Goal: Information Seeking & Learning: Learn about a topic

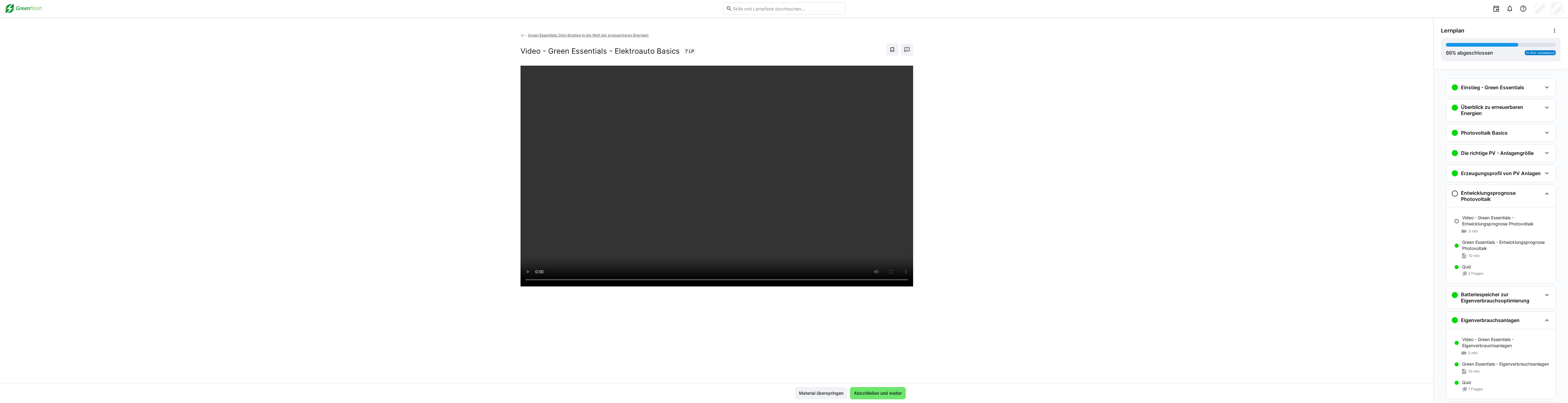
scroll to position [616, 0]
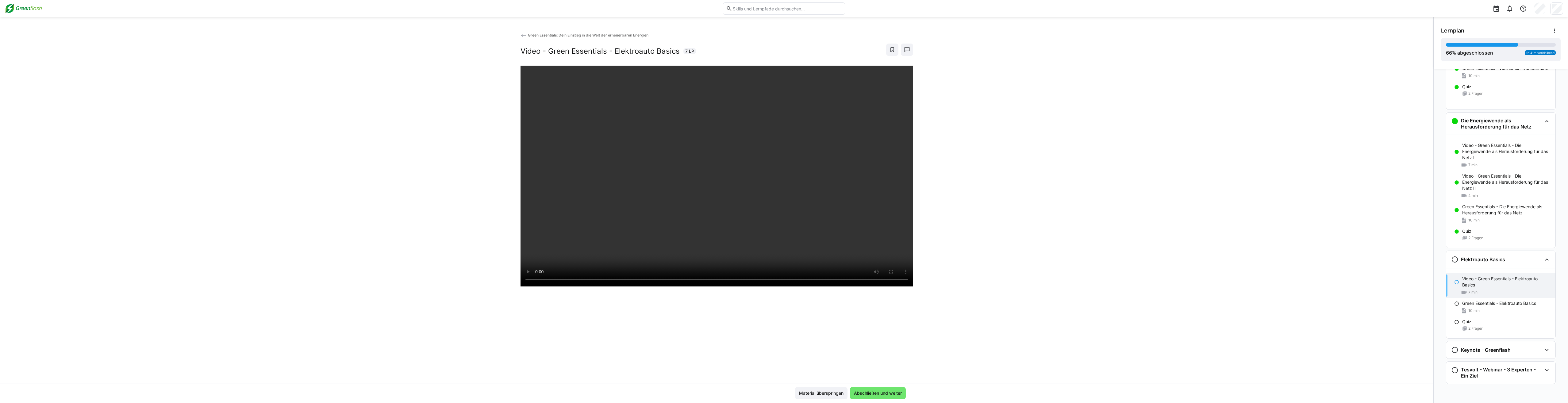
click at [1070, 127] on div "Green Essentials: Dein Einstieg in die Welt der erneuerbaren Energien Video - G…" at bounding box center [716, 207] width 1433 height 351
click at [875, 390] on span "Abschließen und weiter" at bounding box center [878, 393] width 56 height 12
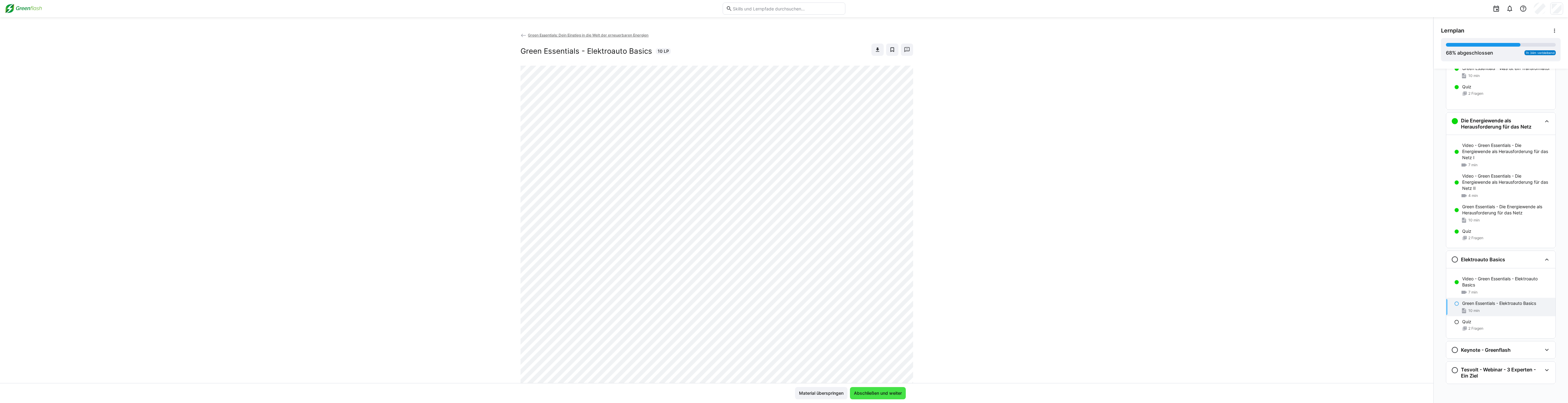
click at [875, 390] on span "Abschließen und weiter" at bounding box center [878, 393] width 50 height 6
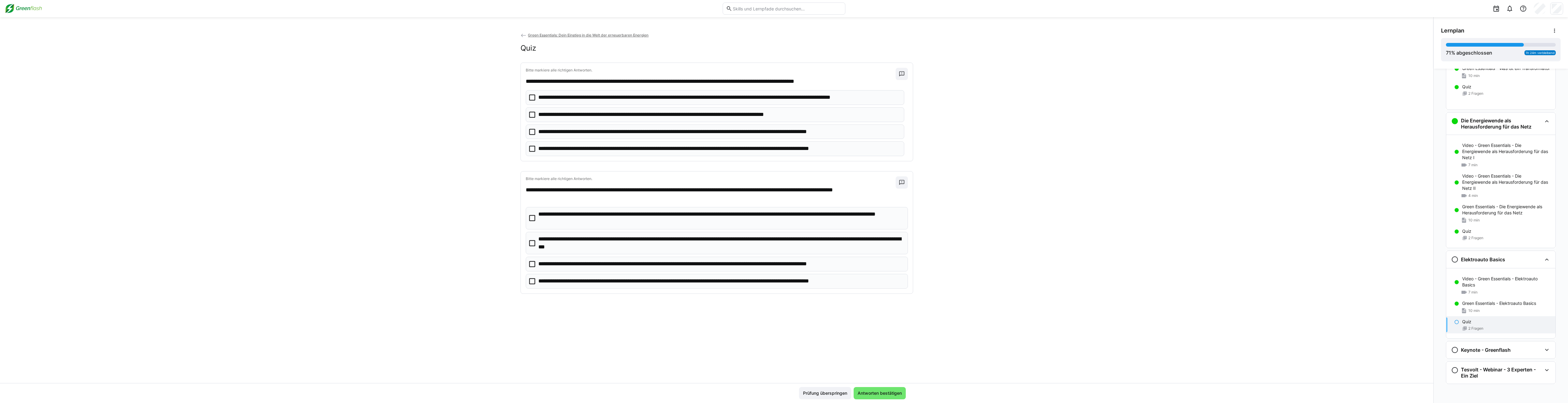
click at [585, 152] on p "**********" at bounding box center [702, 149] width 329 height 8
click at [620, 246] on p "**********" at bounding box center [721, 244] width 365 height 16
click at [883, 397] on span "Antworten bestätigen" at bounding box center [880, 393] width 52 height 12
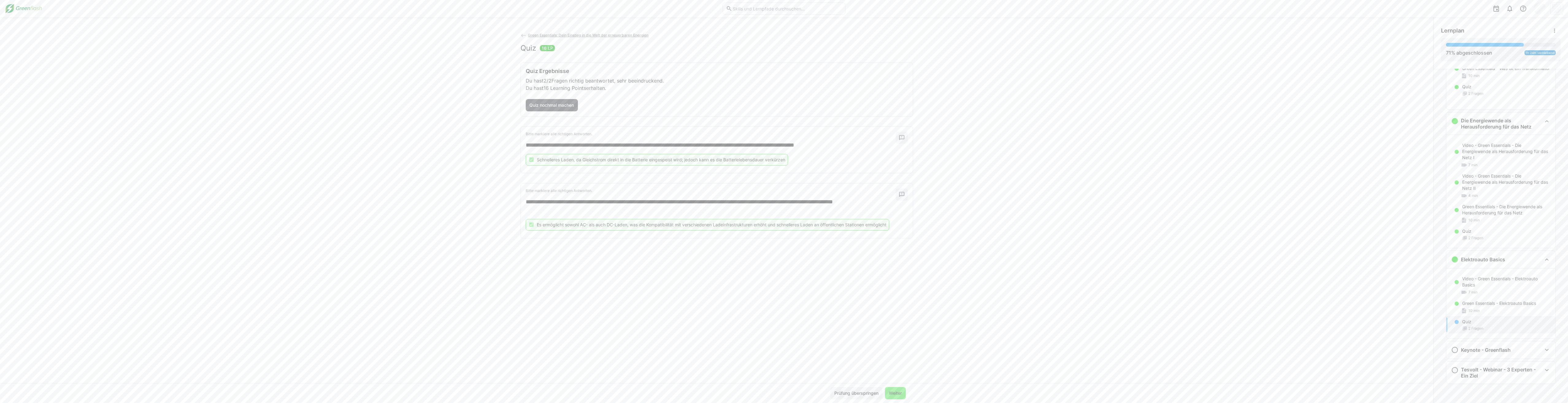
click at [897, 393] on span "Weiter" at bounding box center [895, 393] width 15 height 6
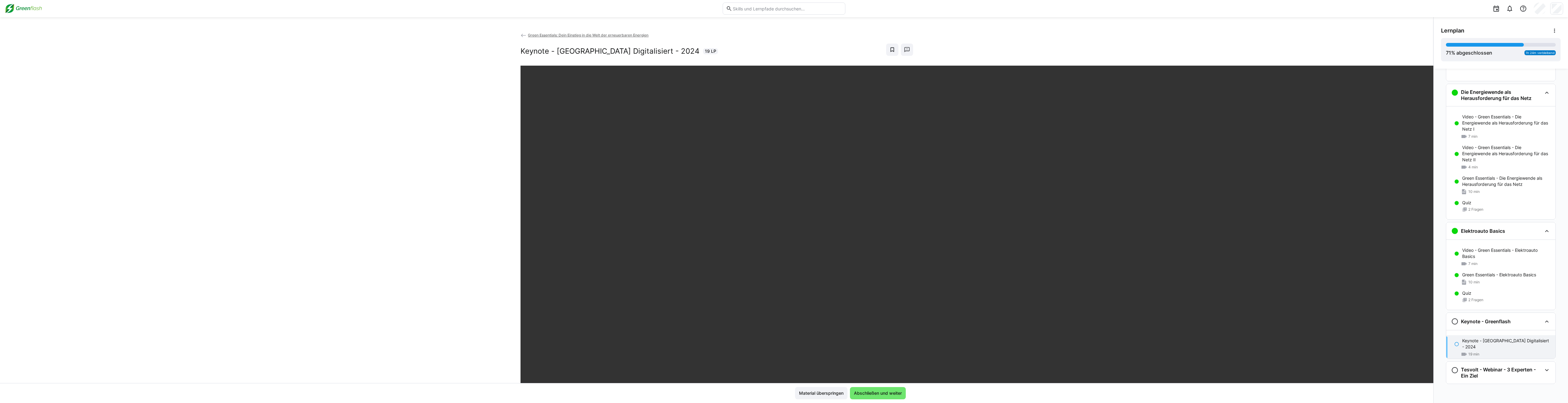
scroll to position [606, 0]
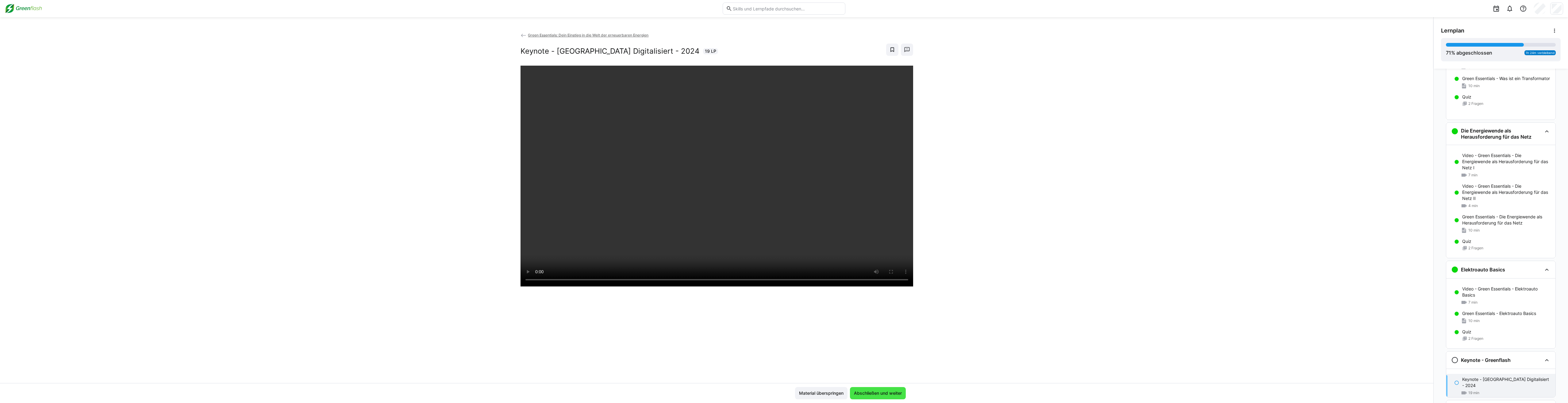
click at [892, 398] on span "Abschließen und weiter" at bounding box center [878, 393] width 56 height 12
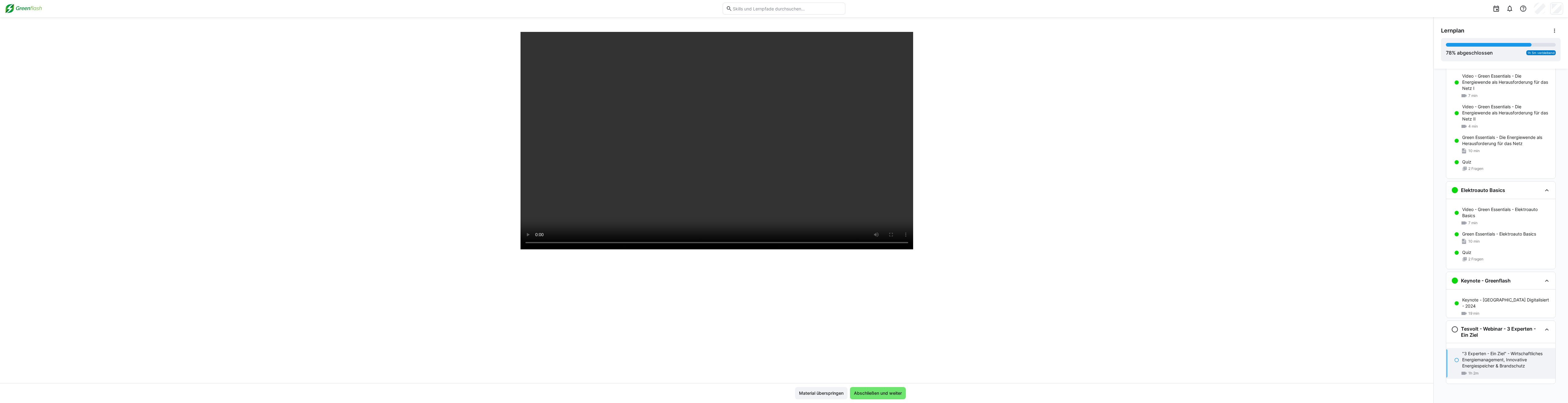
scroll to position [0, 0]
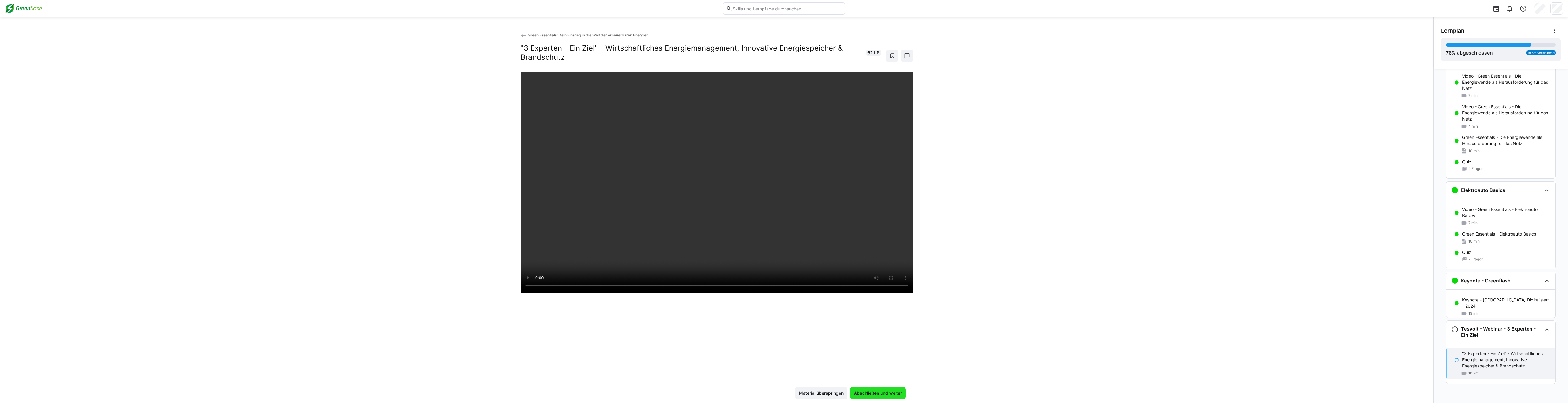
click at [859, 396] on span "Abschließen und weiter" at bounding box center [878, 393] width 50 height 6
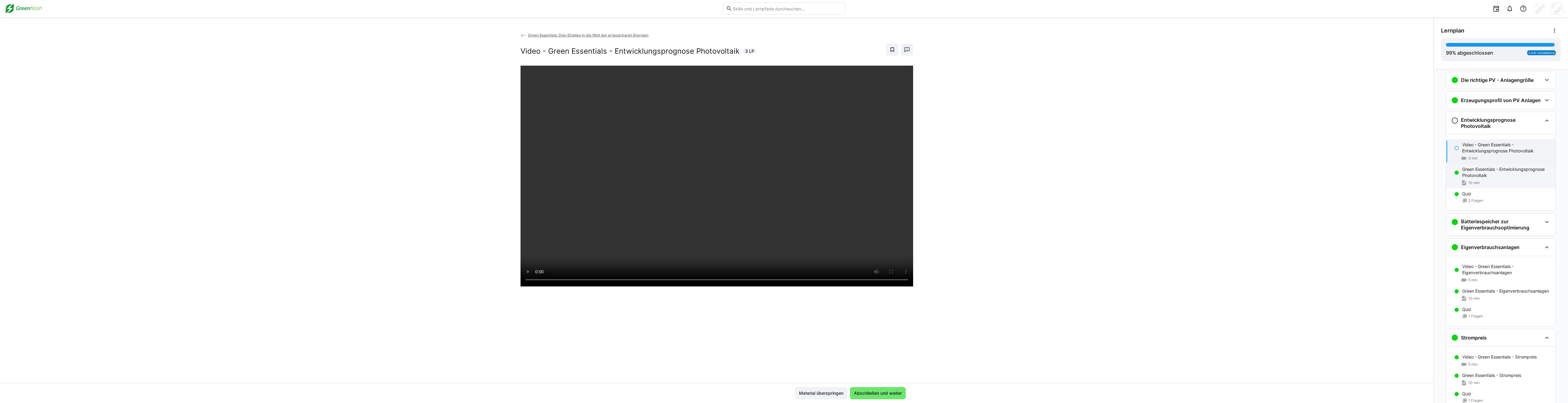
scroll to position [24, 0]
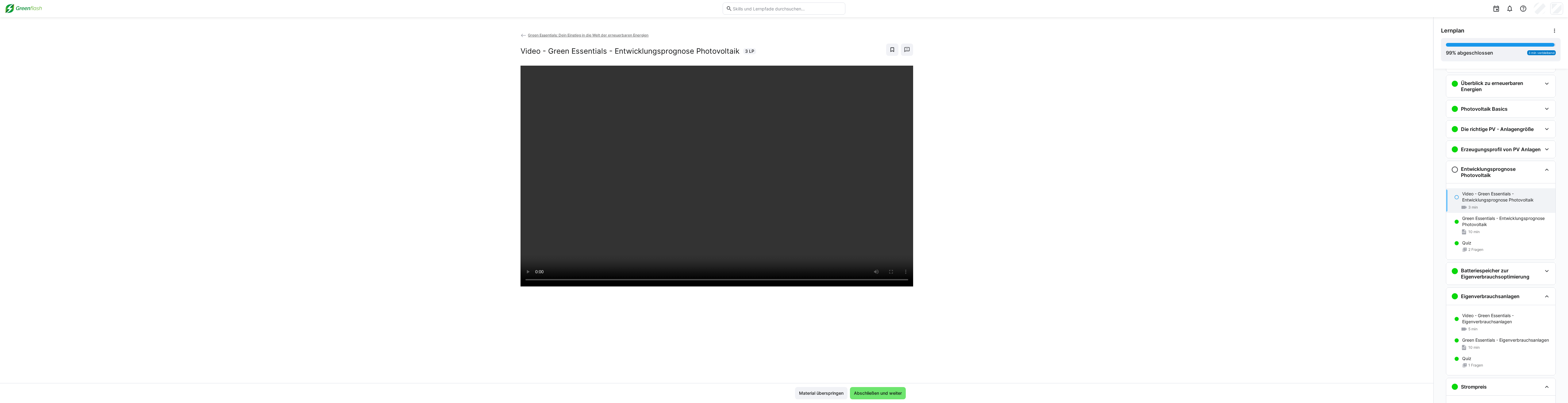
click at [867, 401] on div "Material überspringen Abschließen und weiter" at bounding box center [716, 393] width 1433 height 20
click at [866, 381] on div at bounding box center [716, 267] width 393 height 403
click at [866, 390] on span "Abschließen und weiter" at bounding box center [878, 393] width 50 height 6
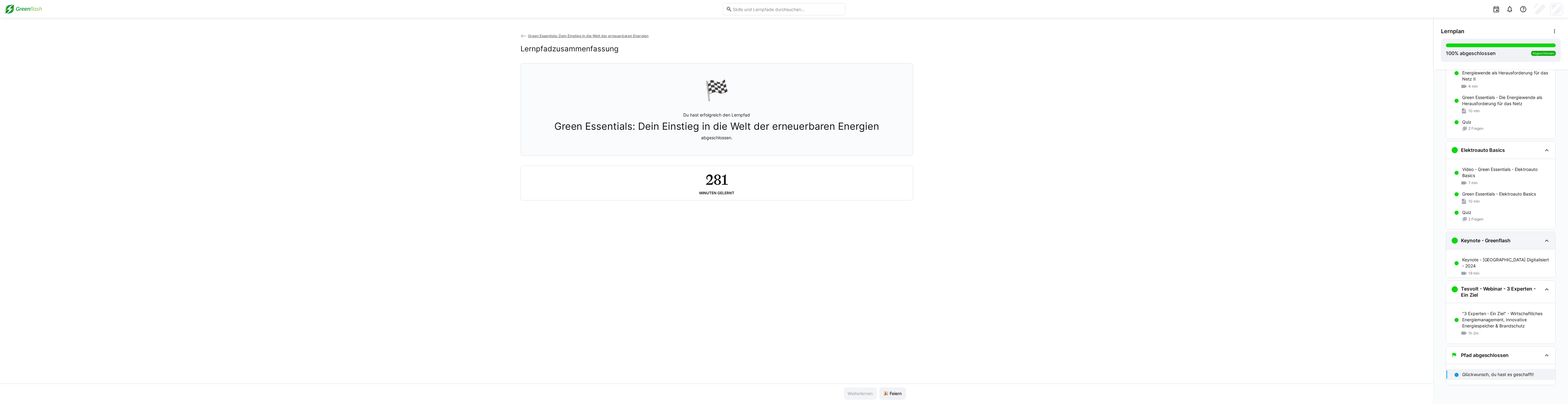
scroll to position [729, 0]
click at [1501, 377] on p "Glückwunsch, du hast es geschafft!" at bounding box center [1503, 374] width 72 height 6
click at [892, 395] on span "🎉 Feiern" at bounding box center [895, 394] width 20 height 6
click at [522, 34] on eds-icon at bounding box center [525, 35] width 6 height 6
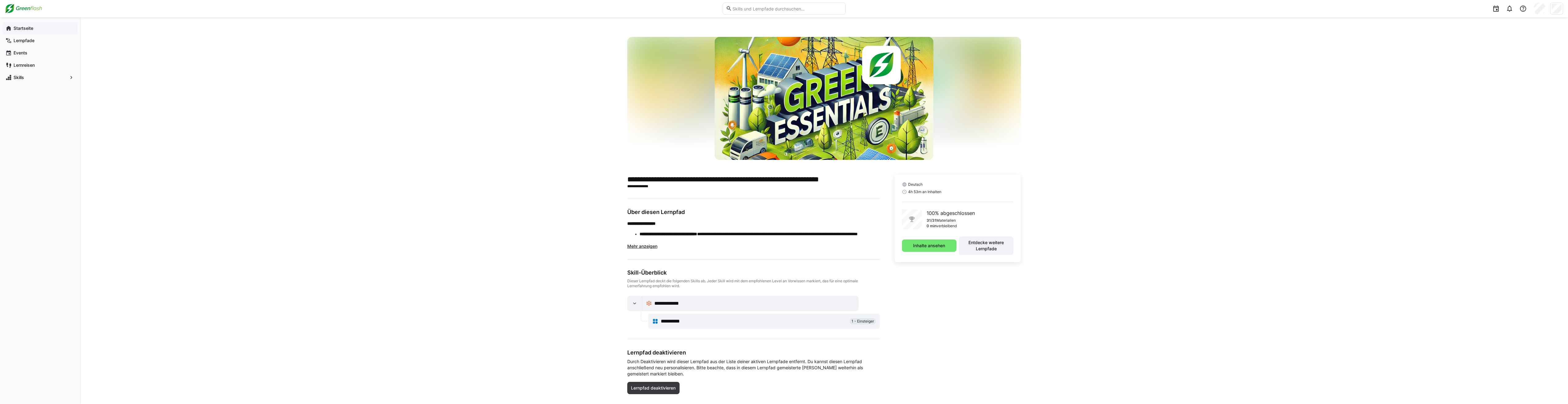
click at [12, 32] on div "Startseite" at bounding box center [40, 28] width 75 height 12
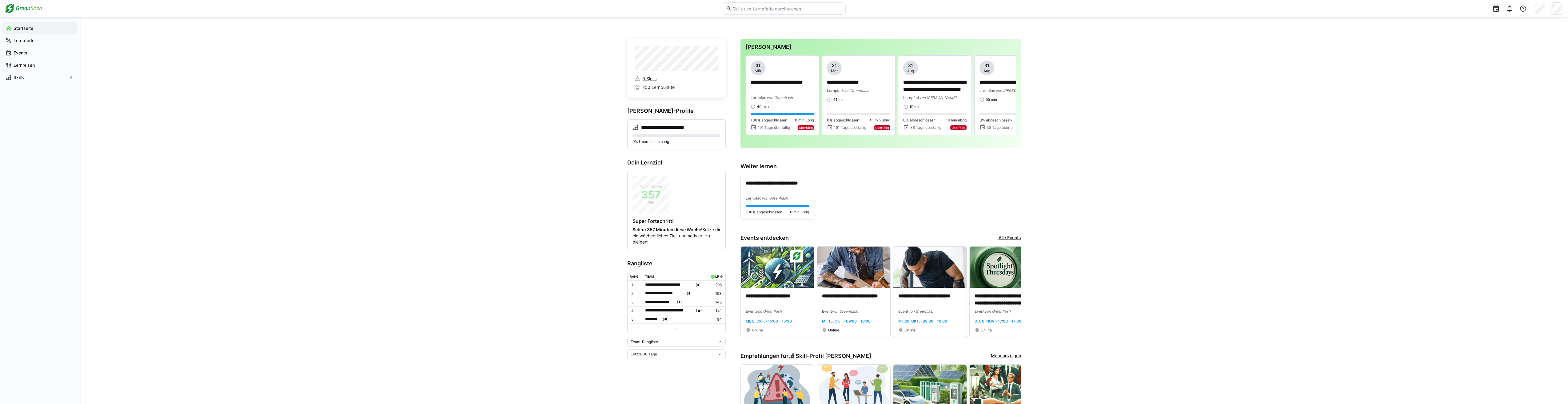
click at [639, 78] on eds-icon at bounding box center [638, 79] width 6 height 6
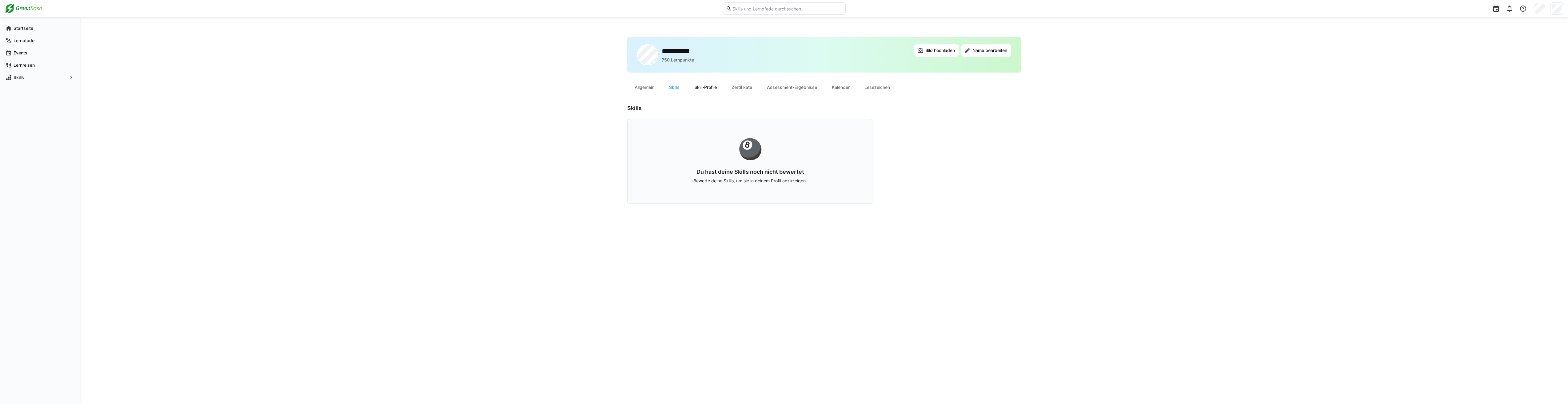
click at [697, 88] on div "Skill-Profile" at bounding box center [705, 87] width 37 height 15
click at [742, 128] on div "**********" at bounding box center [717, 132] width 169 height 15
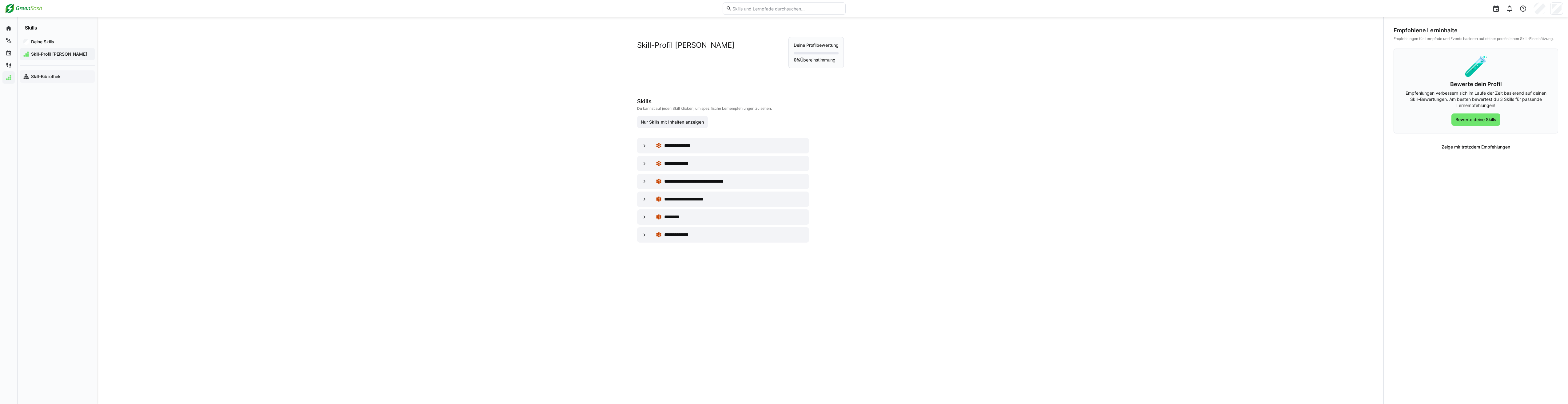
click at [60, 80] on div "Skill-Bibliothek" at bounding box center [57, 76] width 74 height 12
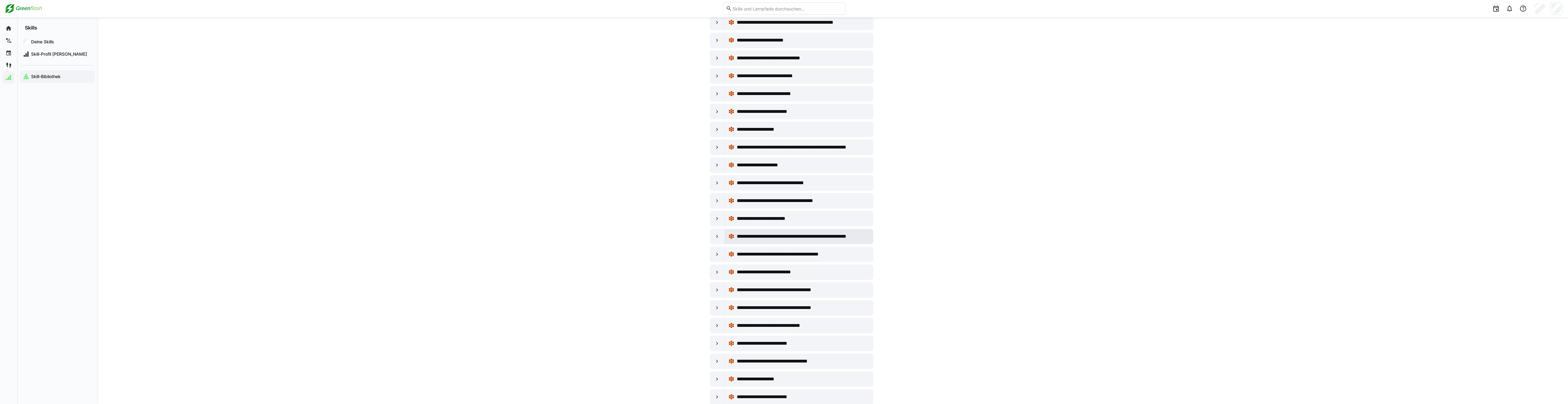
scroll to position [284, 0]
click at [779, 188] on div "**********" at bounding box center [799, 184] width 141 height 12
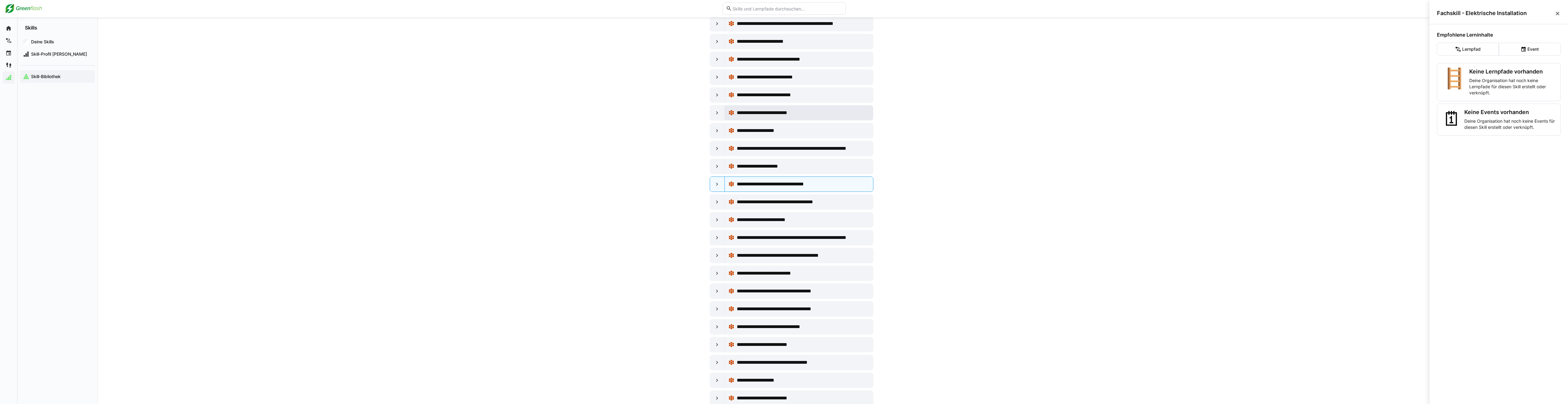
click at [784, 114] on span "**********" at bounding box center [768, 113] width 62 height 7
click at [781, 99] on div "**********" at bounding box center [799, 95] width 141 height 12
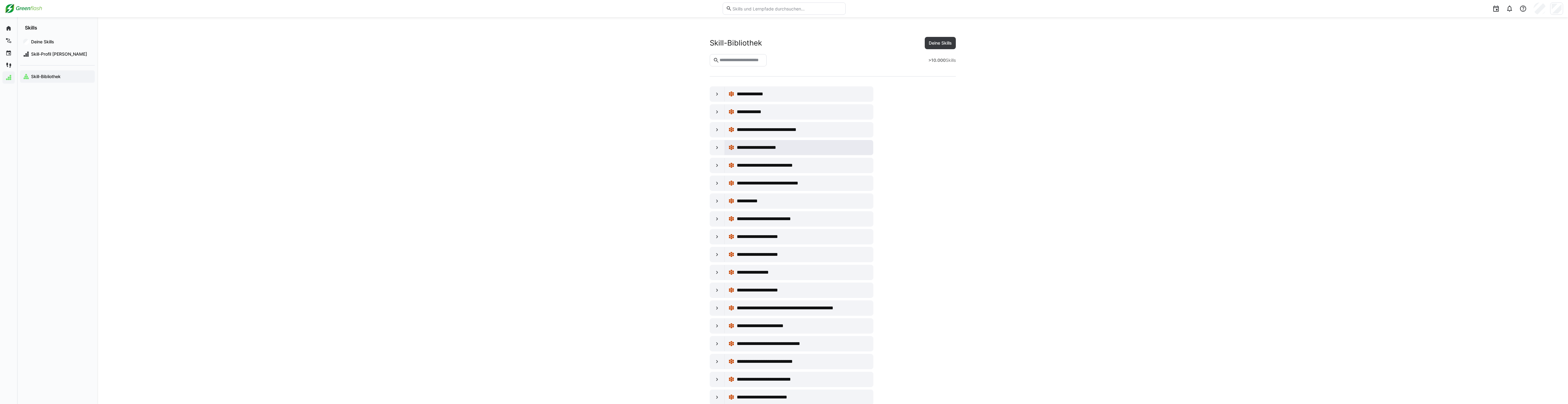
click at [777, 150] on span "**********" at bounding box center [762, 148] width 51 height 7
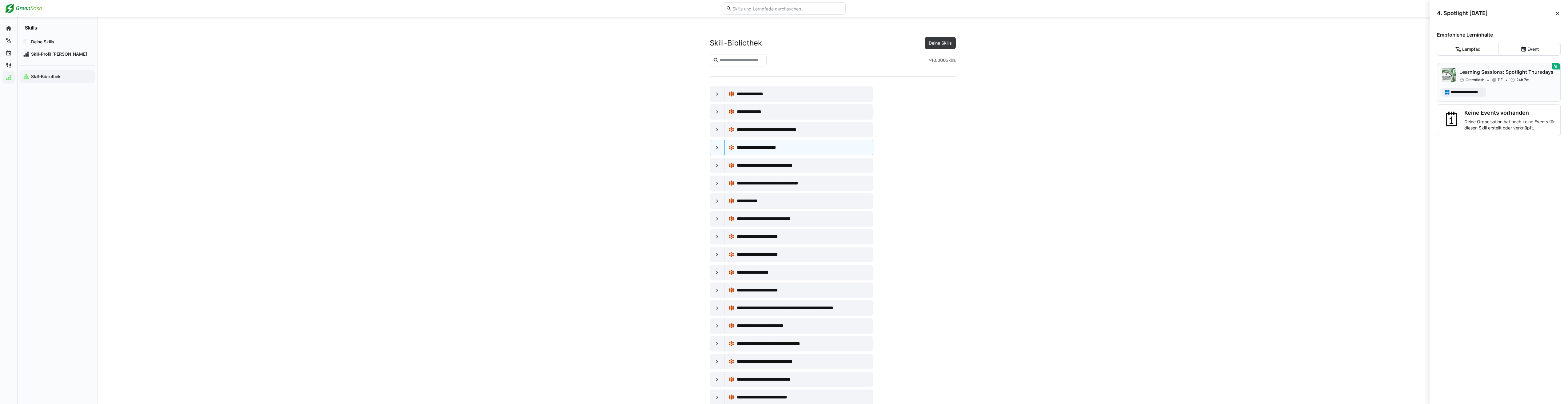
click at [1520, 73] on p "Learning Sessions: Spotlight Thursdays" at bounding box center [1508, 72] width 96 height 7
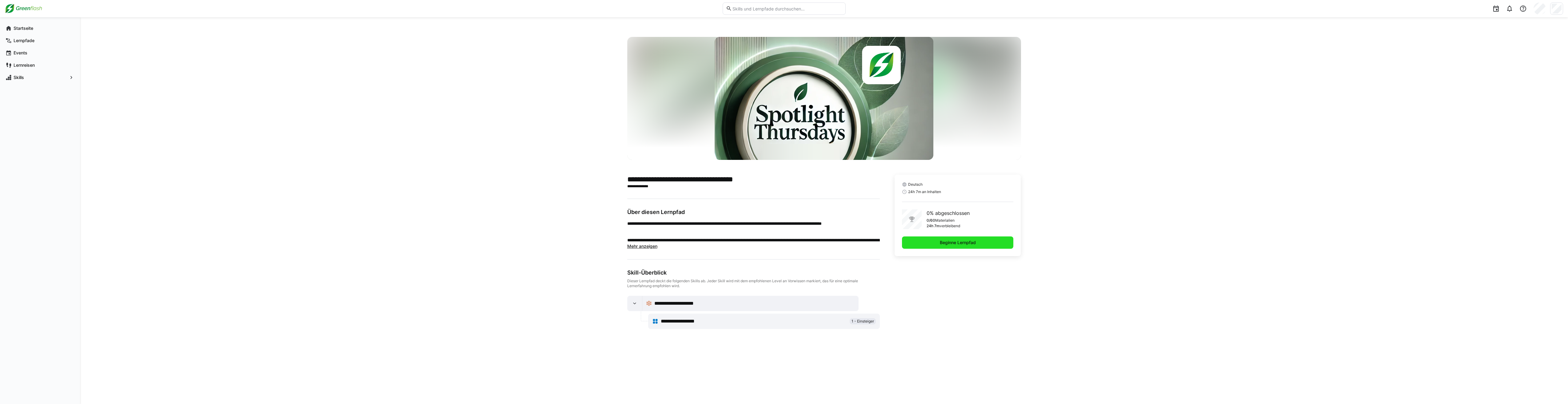
click at [959, 244] on span "Beginne Lernpfad" at bounding box center [958, 243] width 38 height 6
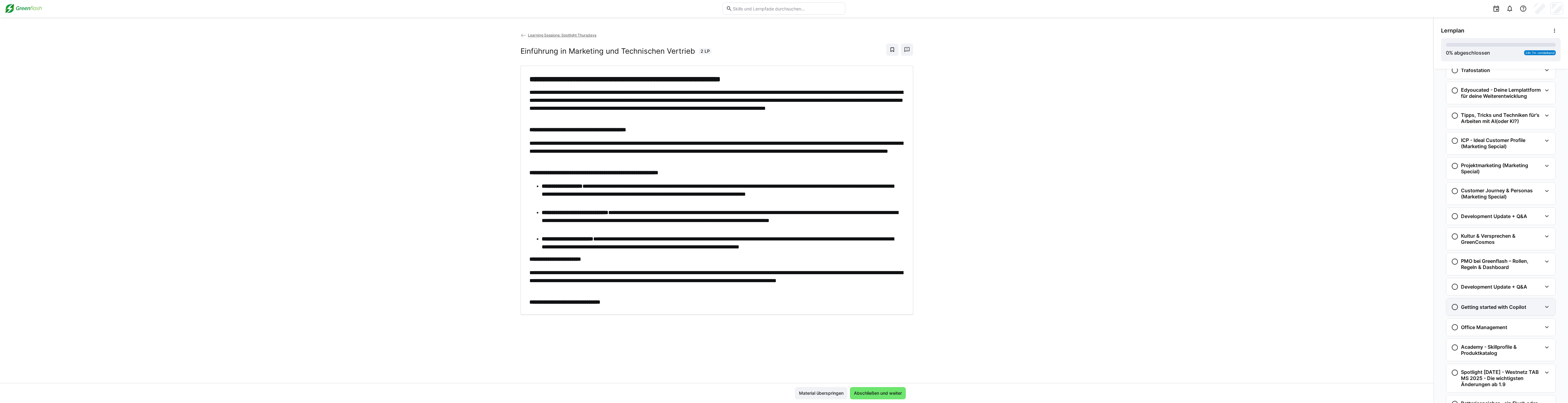
scroll to position [689, 0]
click at [890, 394] on span "Abschließen und weiter" at bounding box center [878, 393] width 50 height 6
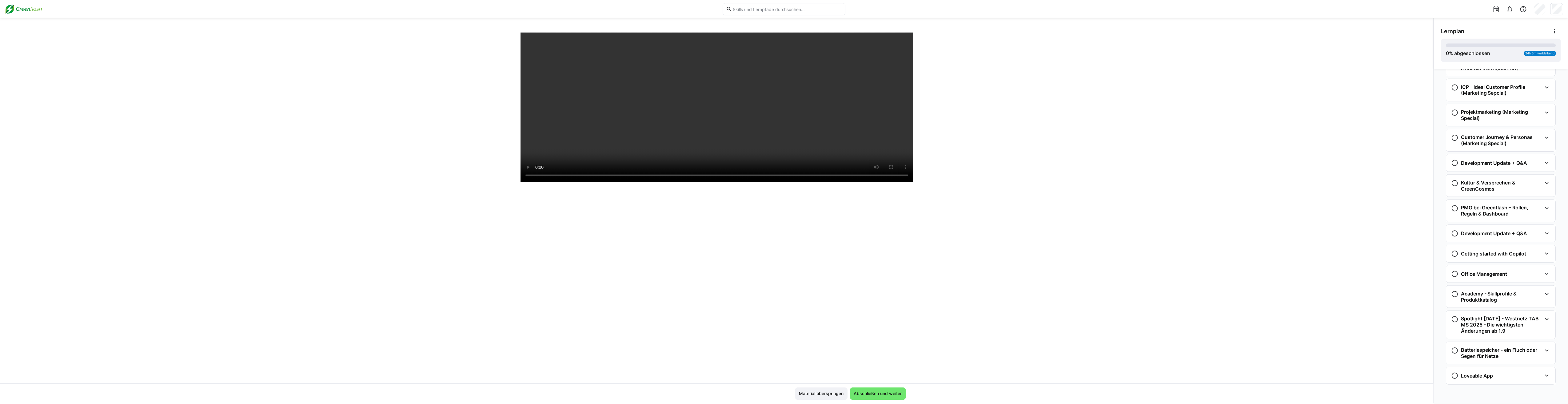
scroll to position [0, 0]
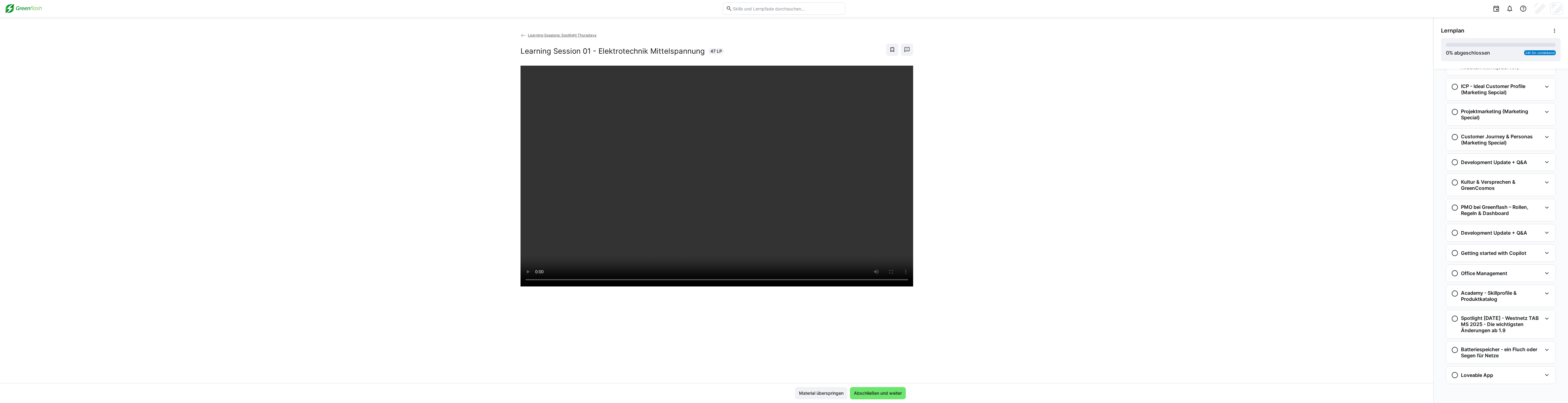
click at [10, 96] on div "Learning Sessions: Spotlight Thursdays Learning Session 01 - Elektrotechnik Mit…" at bounding box center [716, 207] width 1433 height 351
click at [26, 10] on img at bounding box center [23, 9] width 37 height 10
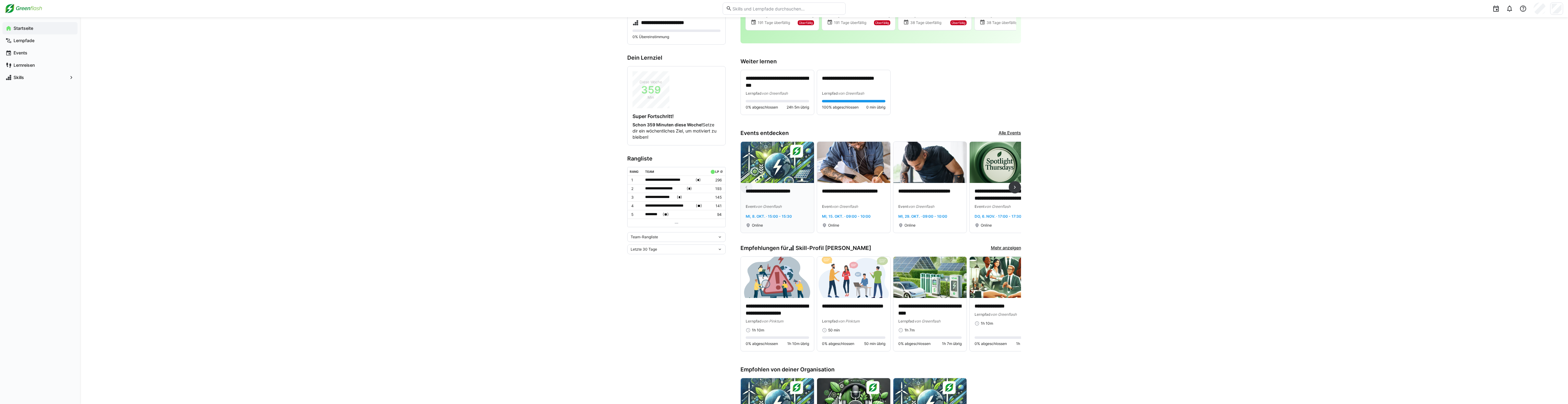
scroll to position [123, 0]
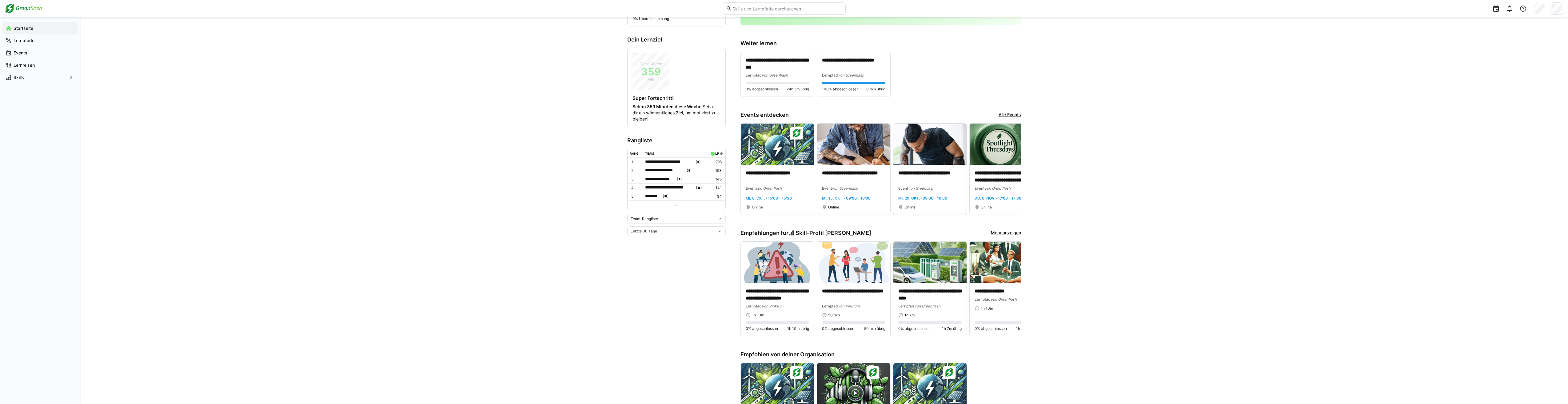
click at [673, 220] on div "Team-Rangliste" at bounding box center [676, 219] width 98 height 10
click at [638, 241] on div "Individuelle Rangliste" at bounding box center [677, 240] width 91 height 5
click at [583, 223] on div "**********" at bounding box center [824, 251] width 1488 height 713
click at [672, 194] on td at bounding box center [677, 195] width 98 height 9
click at [688, 197] on td at bounding box center [677, 195] width 98 height 9
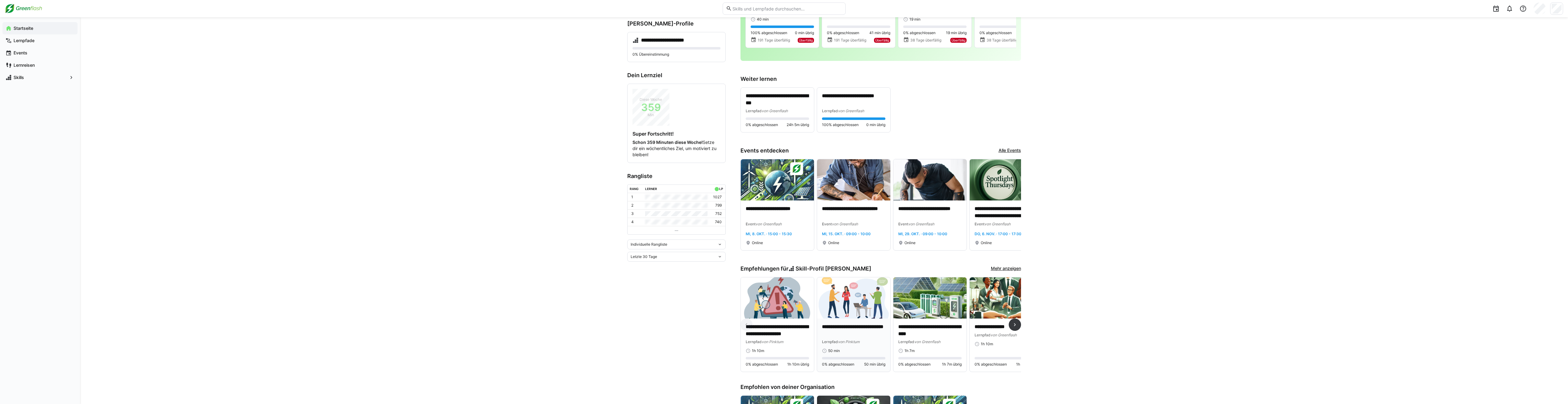
scroll to position [0, 0]
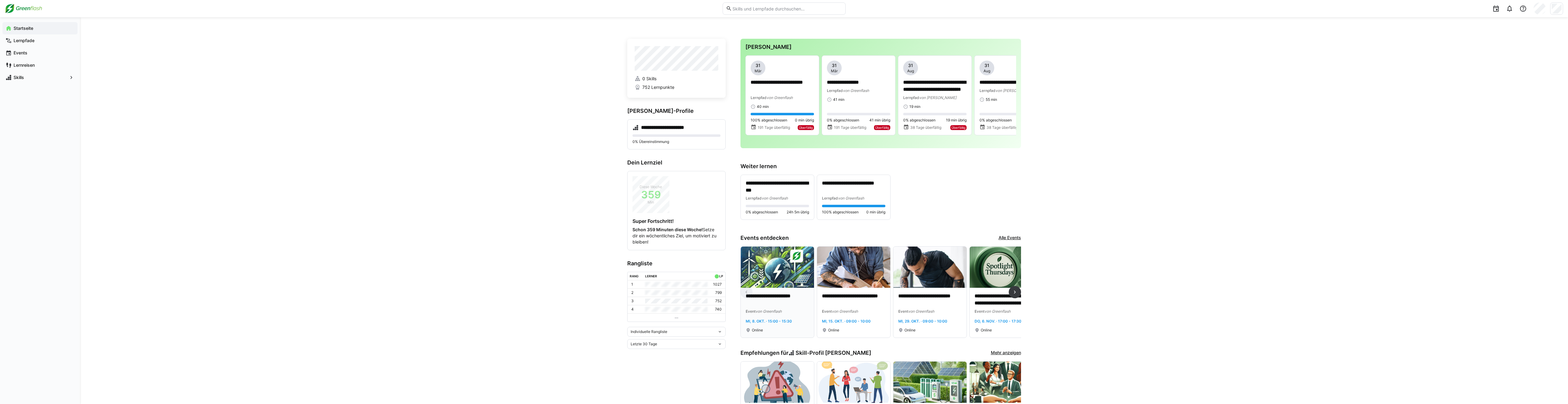
click at [781, 307] on p "**********" at bounding box center [777, 300] width 64 height 14
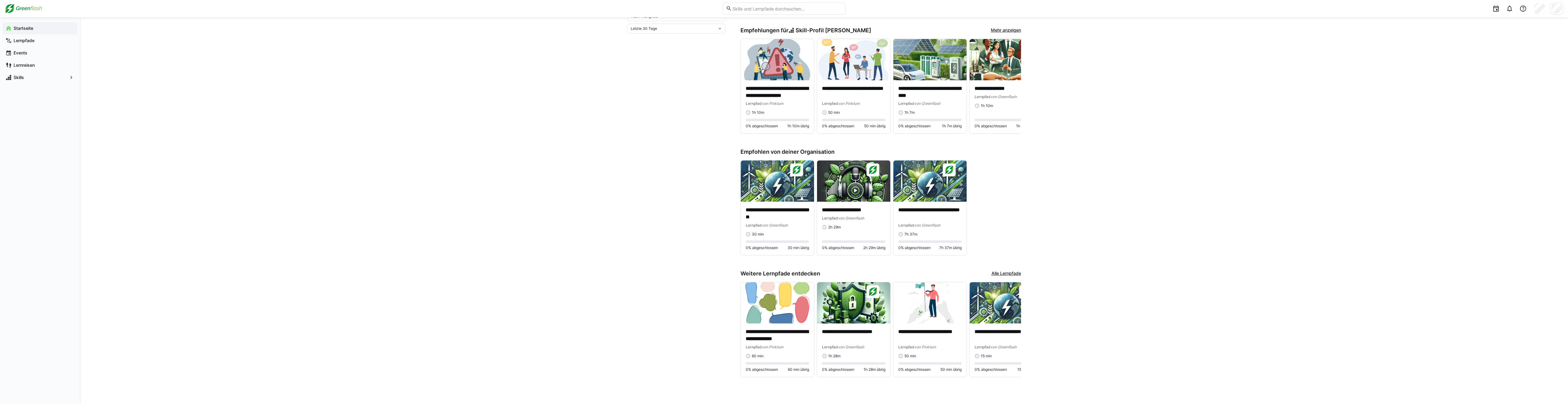
scroll to position [326, 0]
